Goal: Transaction & Acquisition: Book appointment/travel/reservation

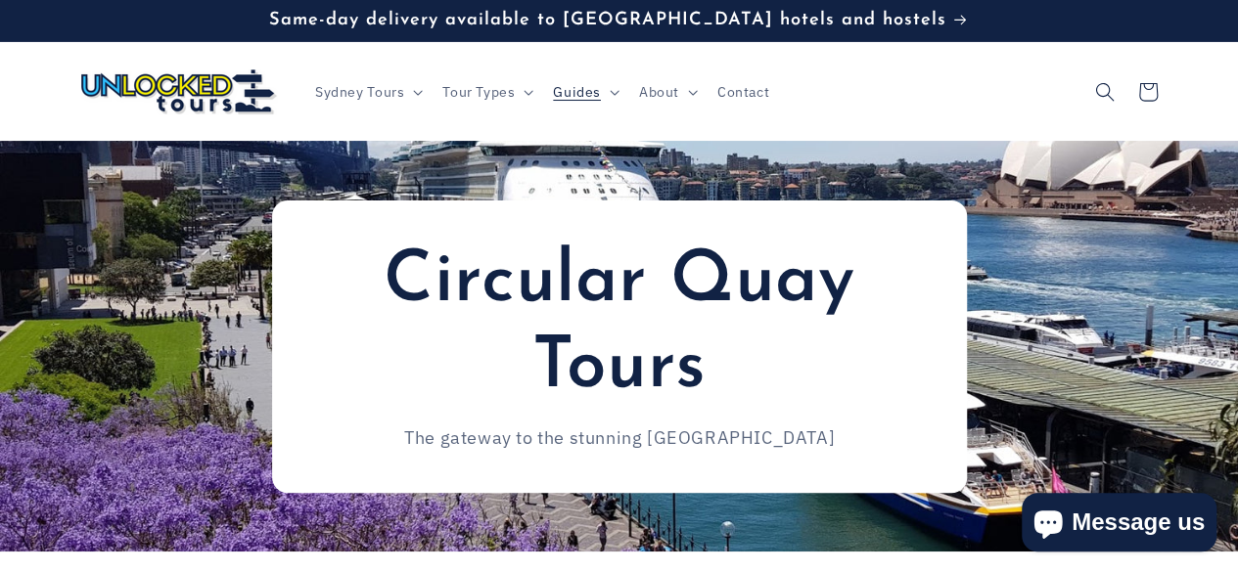
click at [1075, 256] on div "Circular Quay Tours The gateway to the stunning Sydney harbour" at bounding box center [619, 346] width 1174 height 411
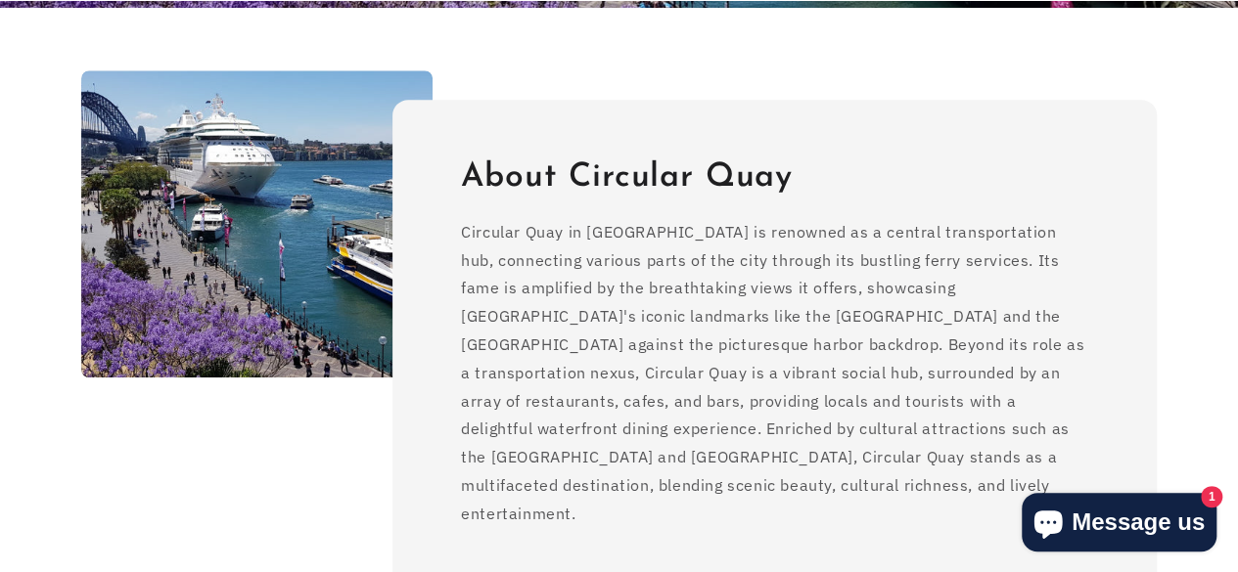
scroll to position [568, 0]
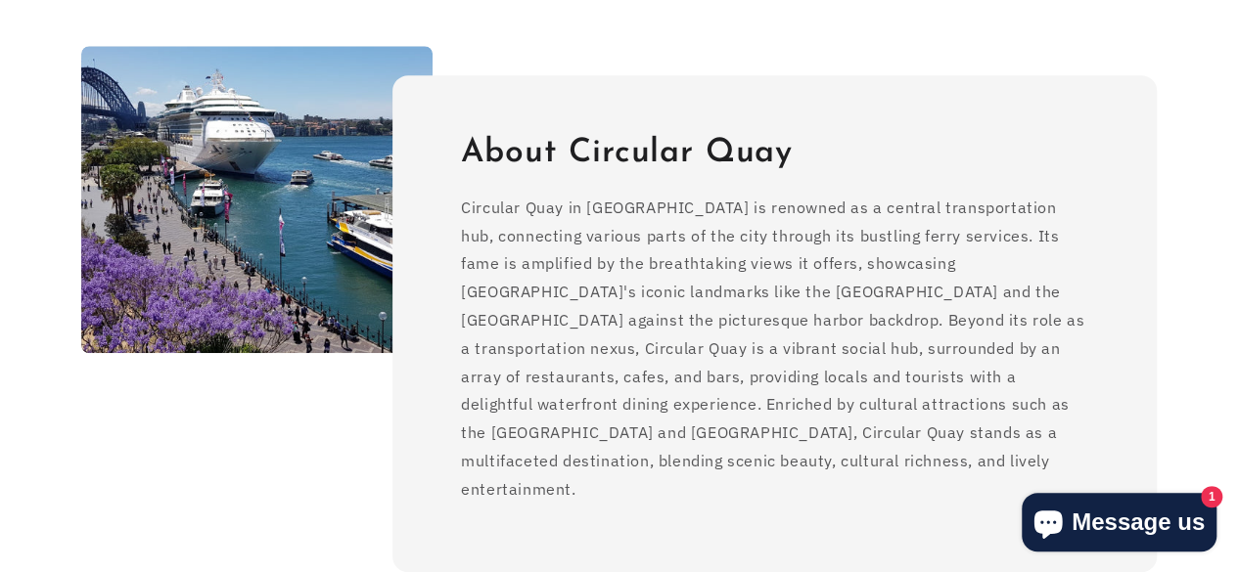
click at [273, 212] on img at bounding box center [256, 199] width 351 height 307
click at [273, 218] on img at bounding box center [256, 199] width 351 height 307
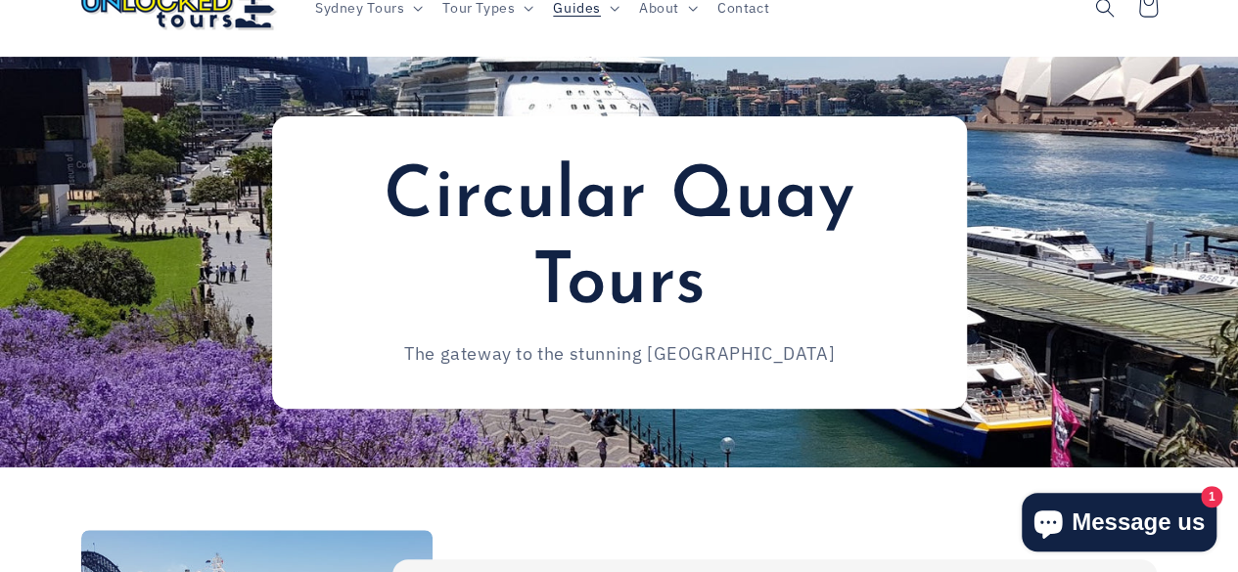
scroll to position [0, 0]
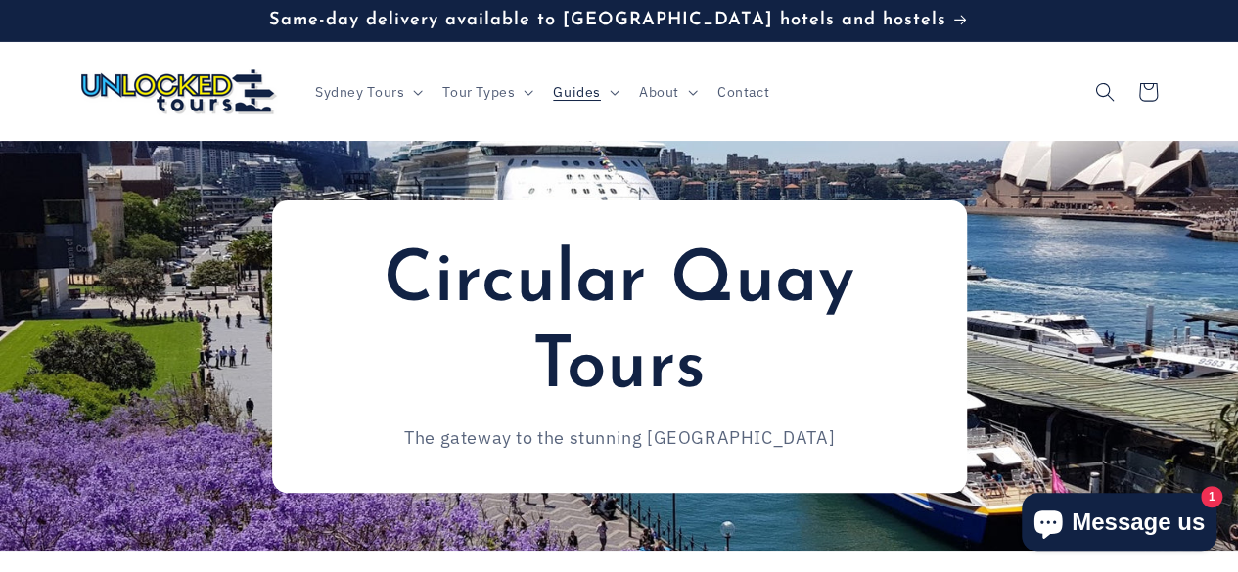
click at [669, 308] on h2 "Circular Quay Tours" at bounding box center [619, 326] width 626 height 173
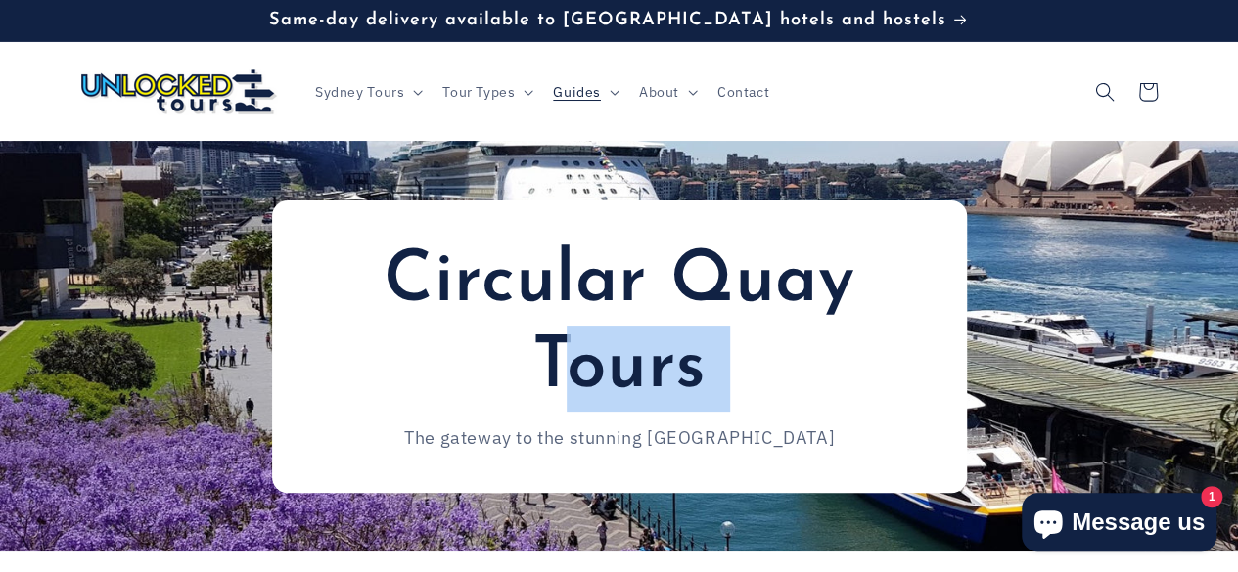
click at [669, 308] on h2 "Circular Quay Tours" at bounding box center [619, 326] width 626 height 173
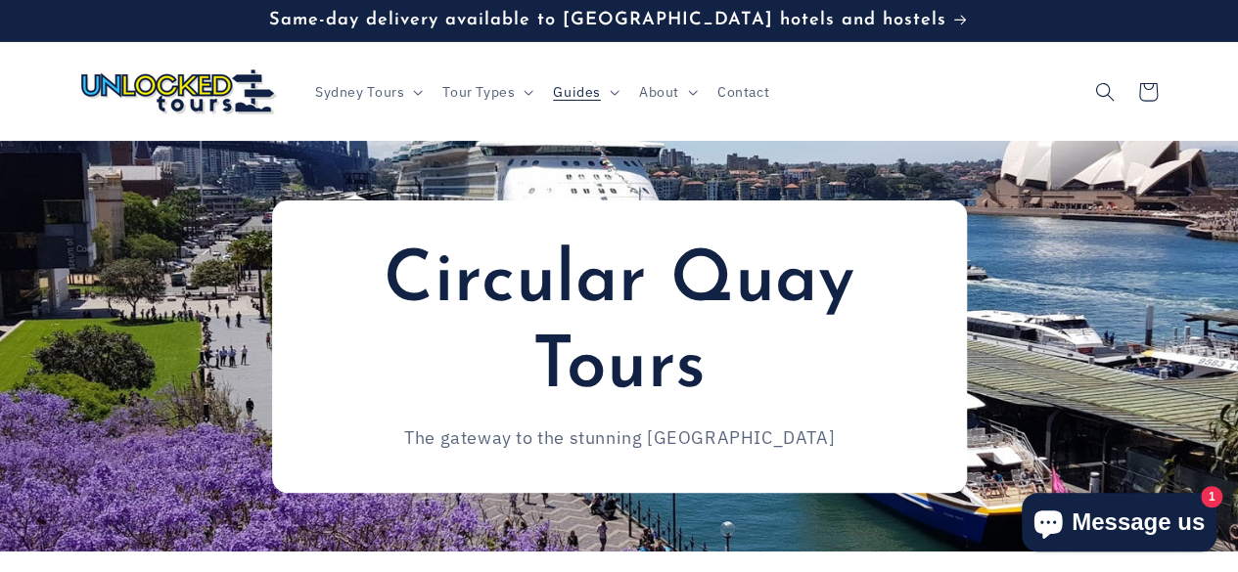
click at [922, 210] on div "Circular Quay Tours The gateway to the stunning Sydney harbour" at bounding box center [619, 347] width 695 height 293
click at [387, 84] on span "Sydney Tours" at bounding box center [359, 92] width 89 height 18
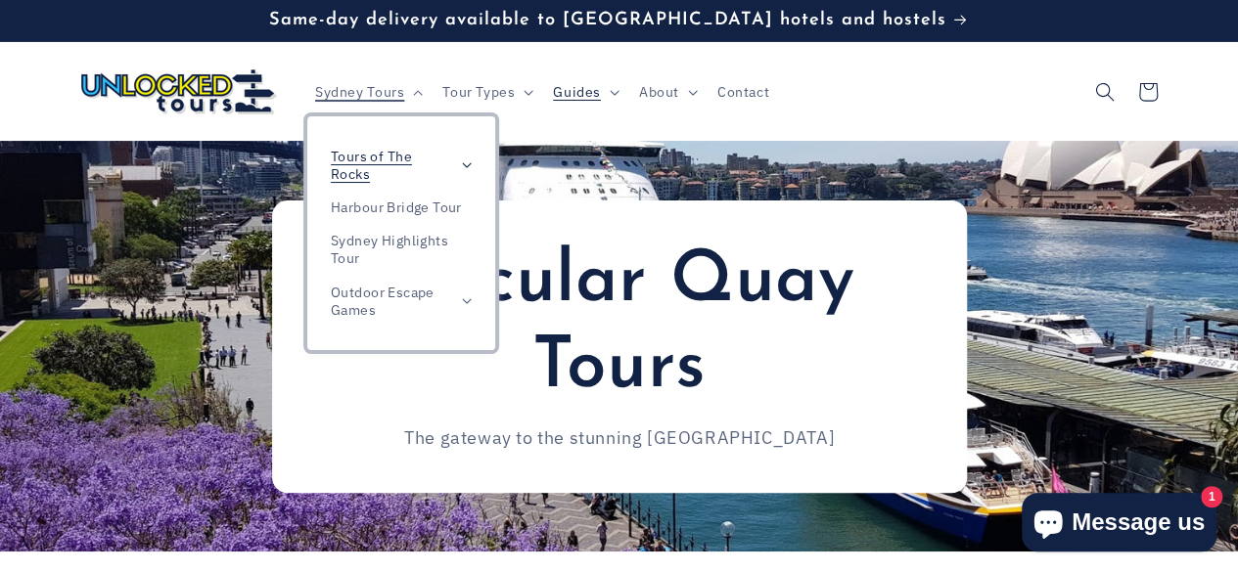
click at [380, 158] on span "Tours of The Rocks" at bounding box center [391, 165] width 121 height 35
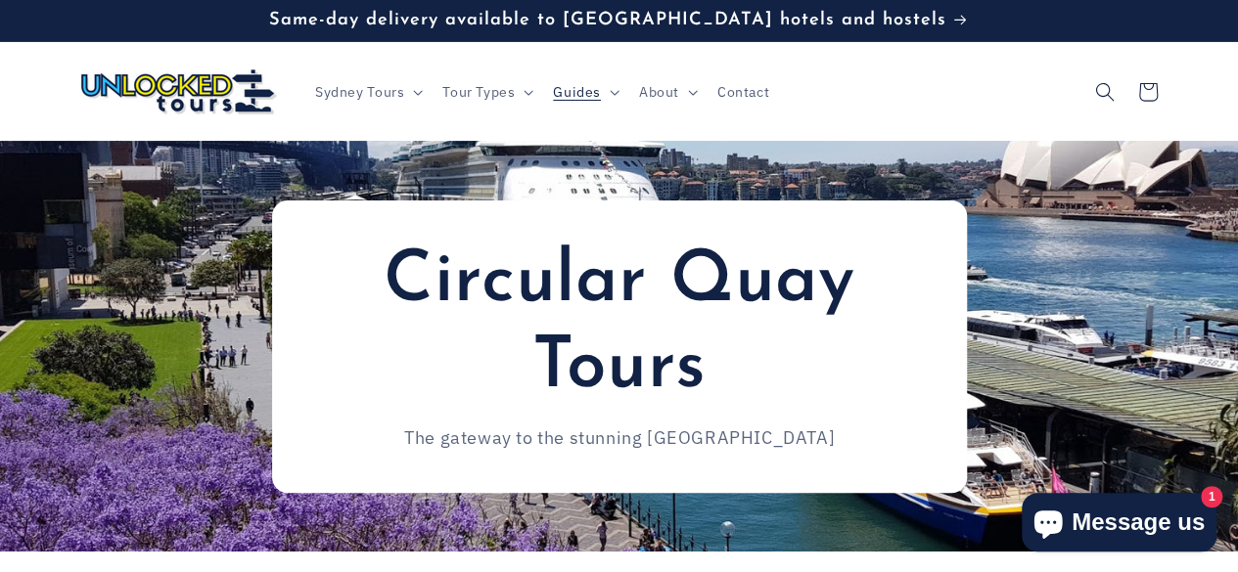
click at [670, 172] on div "Circular Quay Tours The gateway to the stunning Sydney harbour" at bounding box center [619, 346] width 1174 height 411
click at [391, 87] on span "Sydney Tours" at bounding box center [359, 92] width 89 height 18
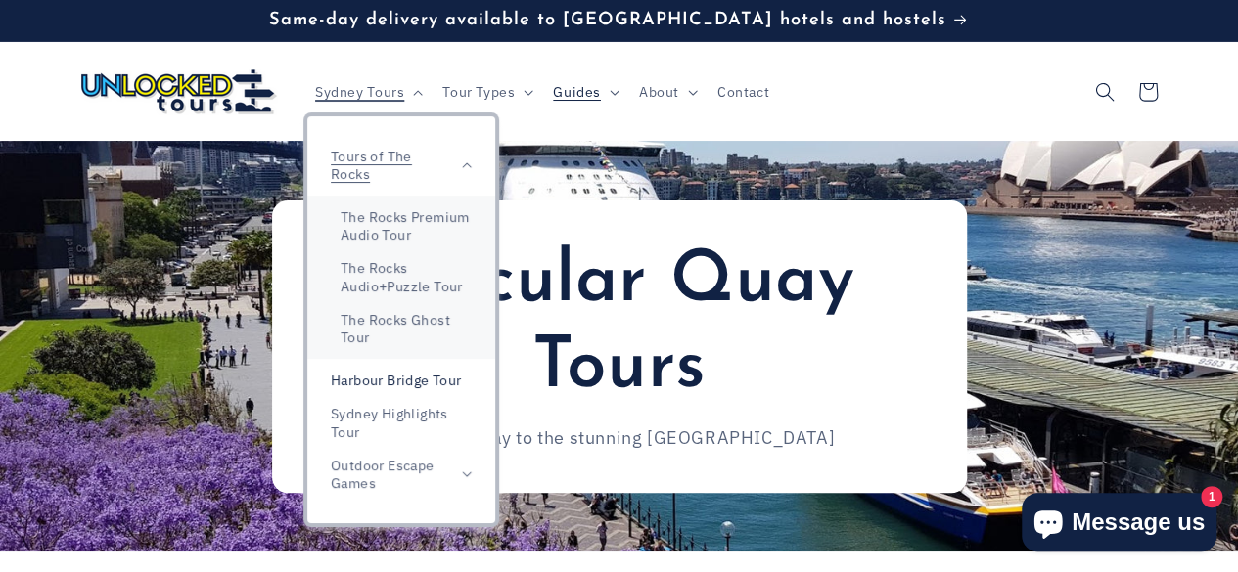
click at [420, 381] on link "Harbour Bridge Tour" at bounding box center [401, 380] width 188 height 33
